Goal: Transaction & Acquisition: Purchase product/service

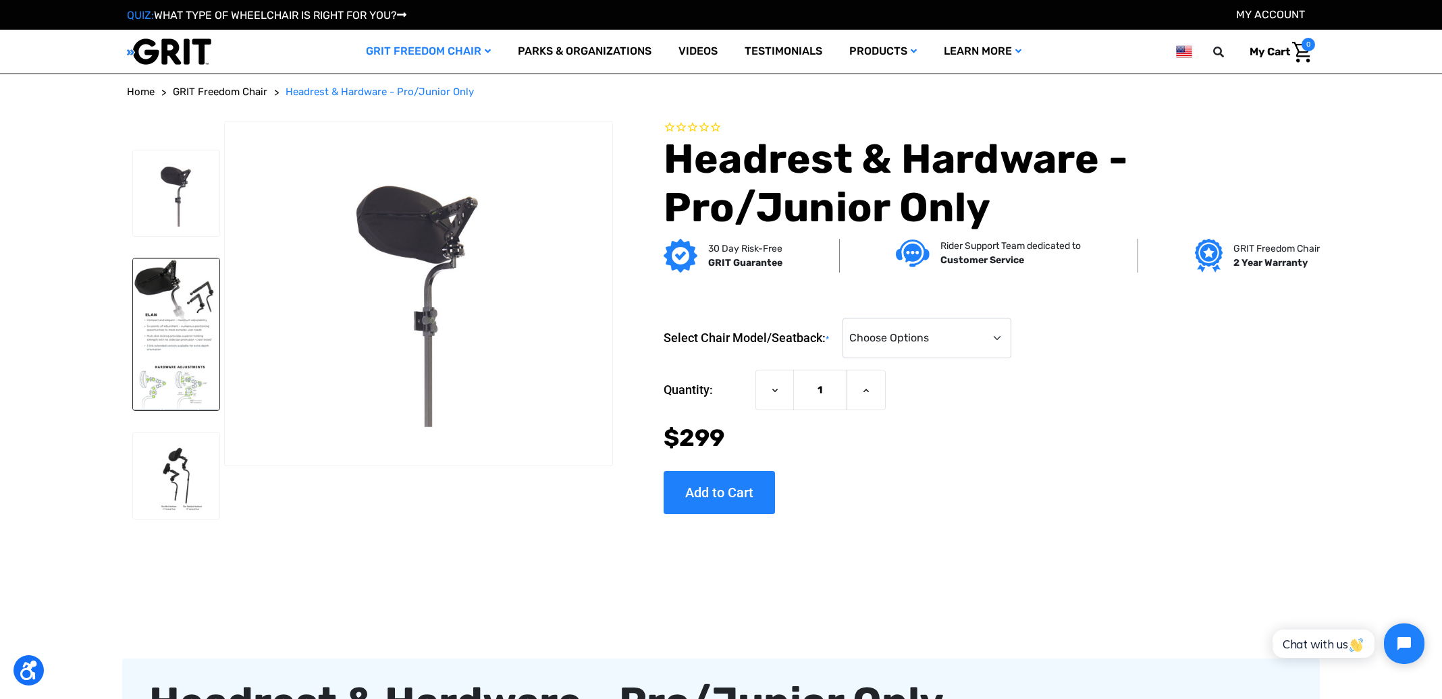
click at [184, 388] on img at bounding box center [176, 335] width 86 height 152
